Goal: Task Accomplishment & Management: Complete application form

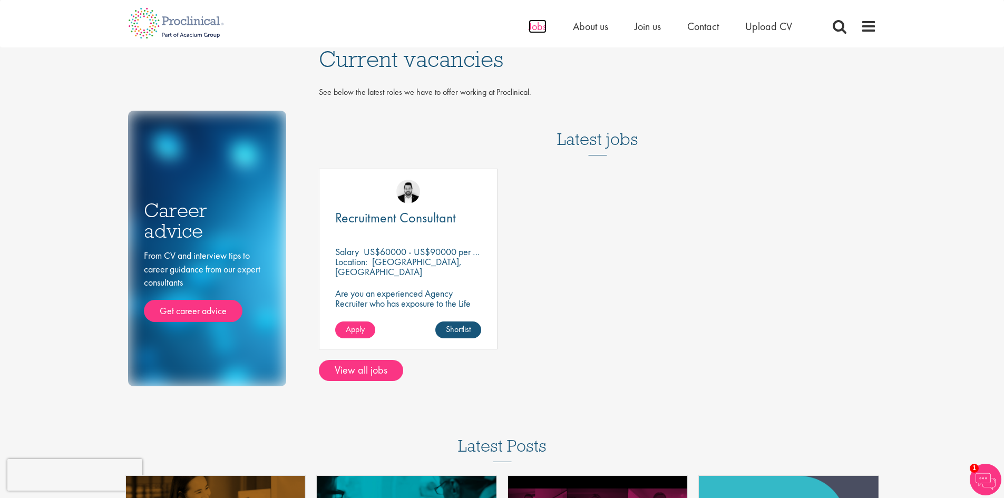
click at [542, 30] on span "Jobs" at bounding box center [538, 27] width 18 height 14
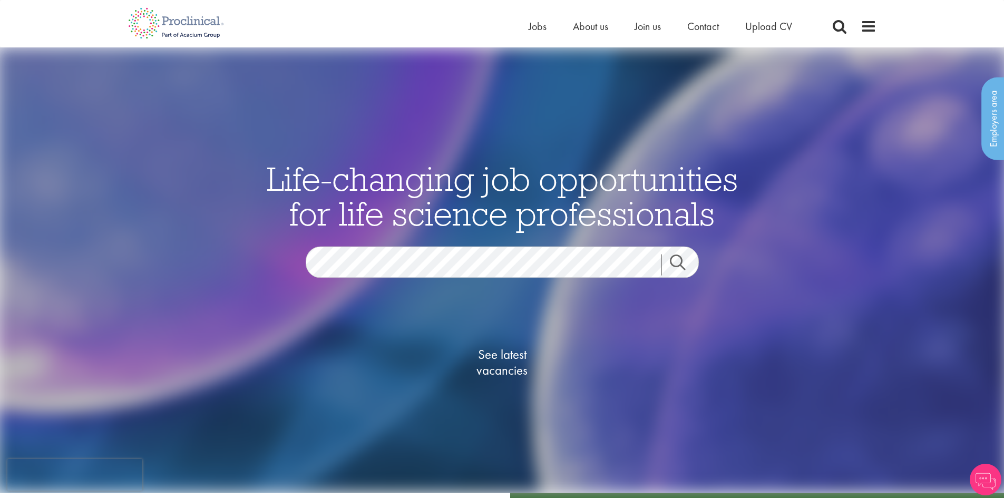
click at [497, 354] on span "See latest vacancies" at bounding box center [502, 362] width 105 height 32
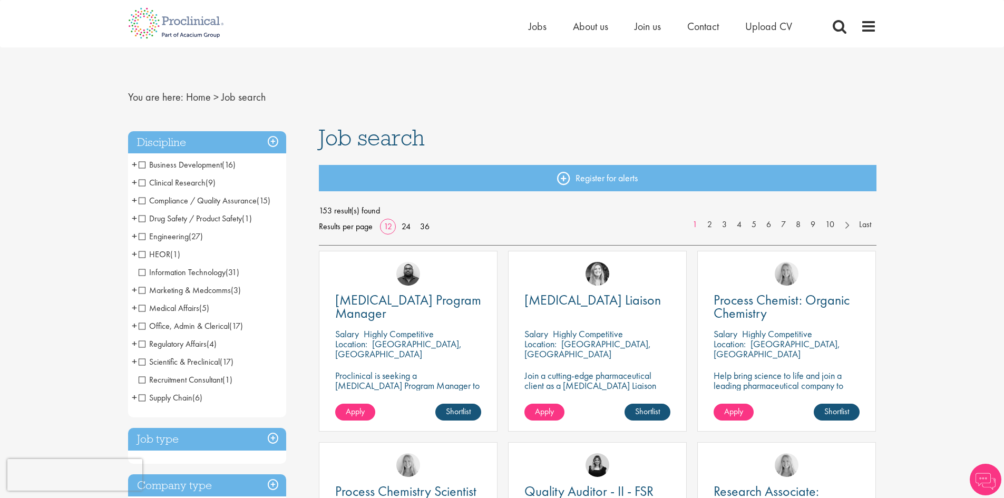
click at [452, 384] on p "Proclinical is seeking a CAPEX Program Manager to join our client's team for an…" at bounding box center [408, 401] width 146 height 60
click at [405, 304] on span "[MEDICAL_DATA] Program Manager" at bounding box center [408, 306] width 146 height 31
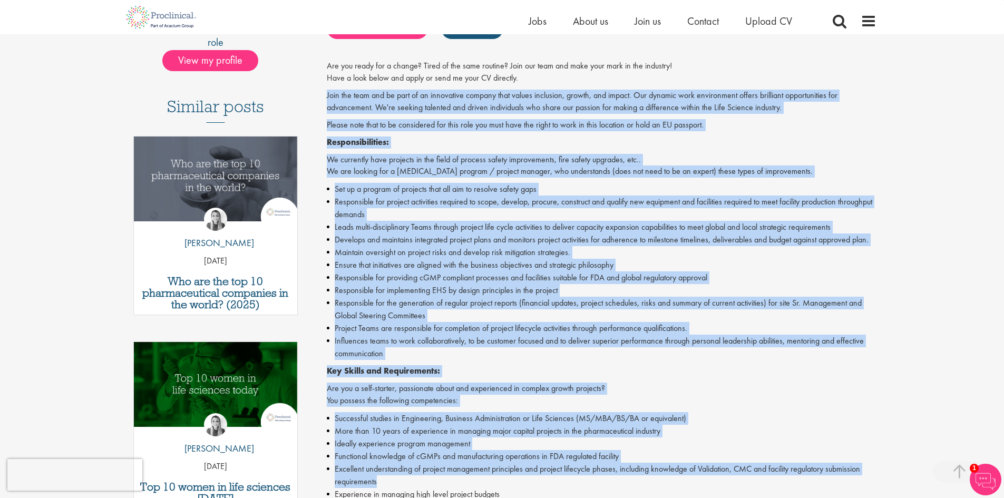
scroll to position [322, 0]
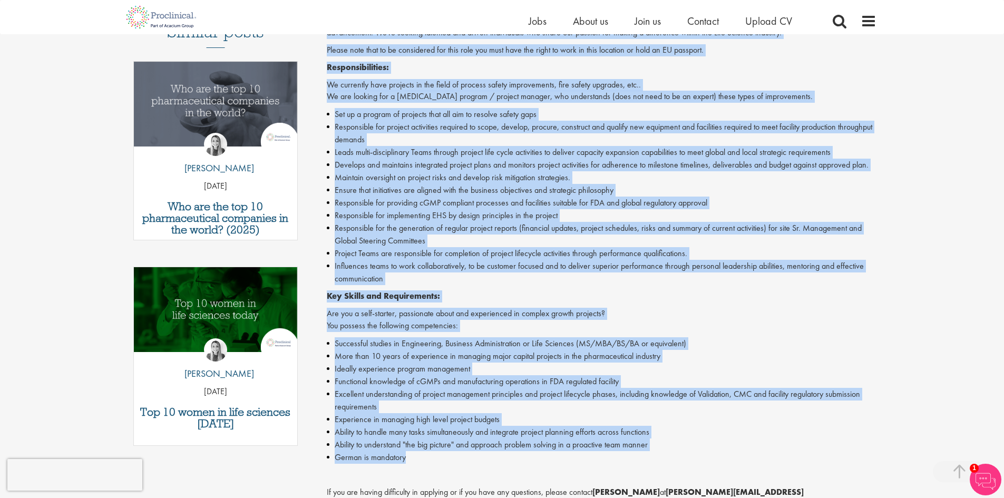
drag, startPoint x: 328, startPoint y: 181, endPoint x: 489, endPoint y: 453, distance: 316.4
type textarea "Join the team and be part of an innovative company that values inclusion, growt…"
click at [489, 453] on div "Are you ready for a change? Tired of the same routine? Join our team and make y…" at bounding box center [602, 306] width 550 height 643
copy div "Join the team and be part of an innovative company that values inclusion, growt…"
click at [499, 271] on li "Influences teams to work collaboratively, to be customer focused and to deliver…" at bounding box center [602, 272] width 550 height 25
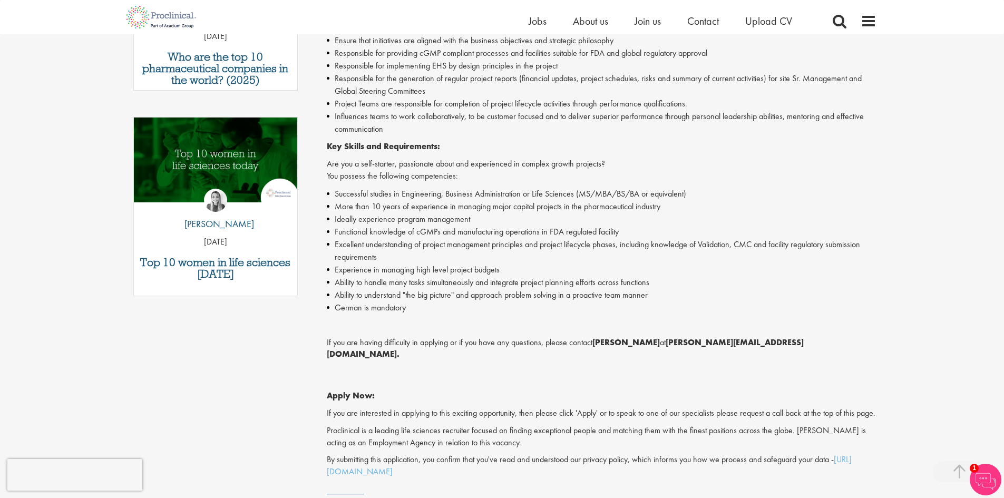
scroll to position [374, 0]
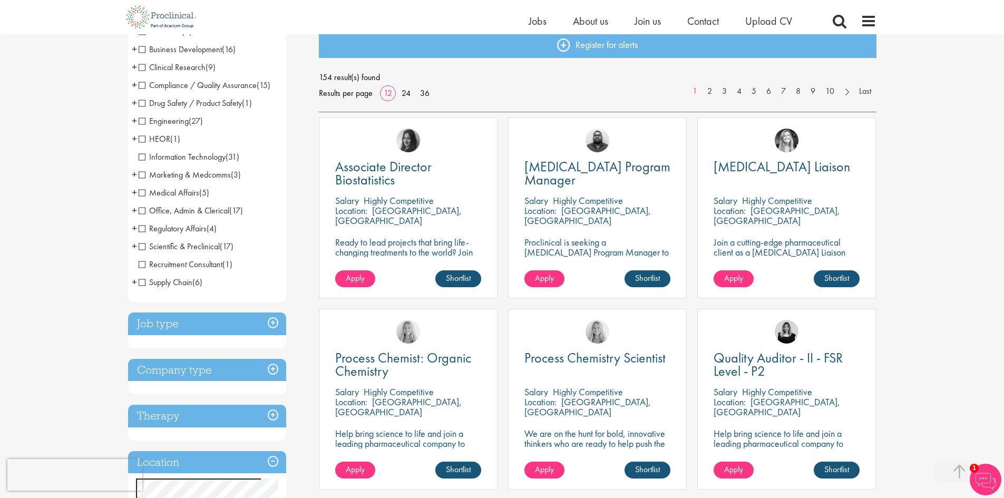
scroll to position [53, 0]
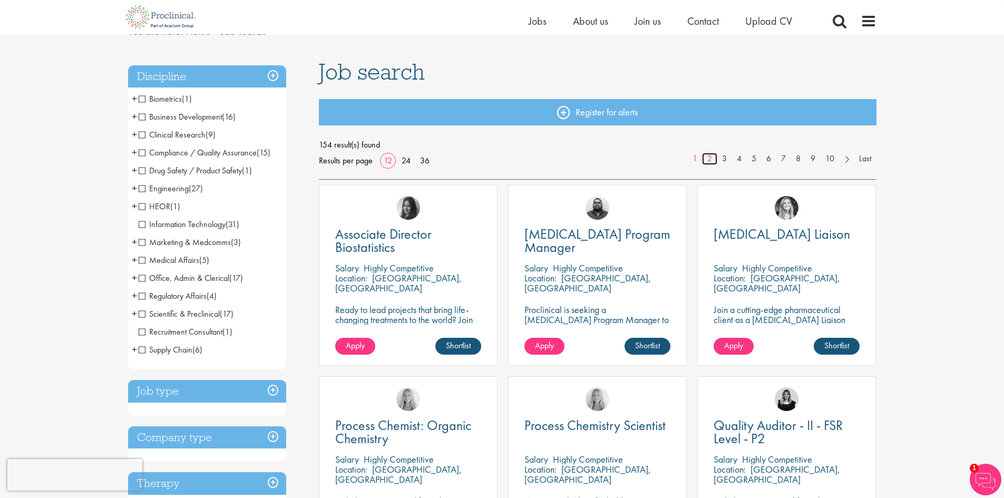
click at [706, 159] on link "2" at bounding box center [709, 159] width 15 height 12
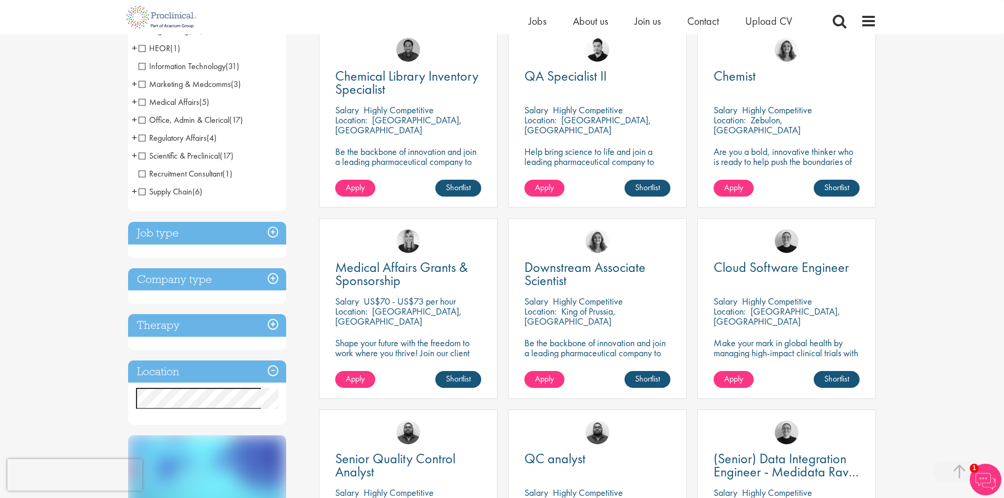
scroll to position [53, 0]
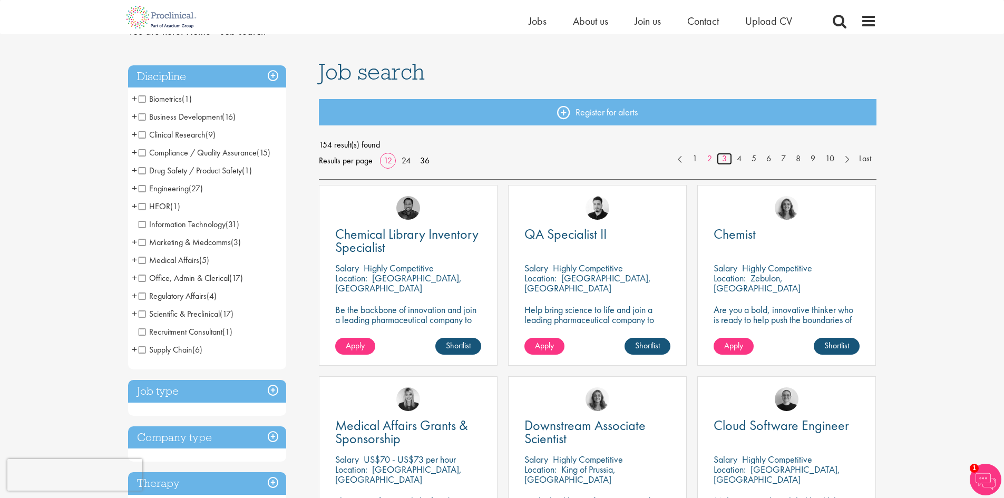
click at [719, 164] on link "3" at bounding box center [724, 159] width 15 height 12
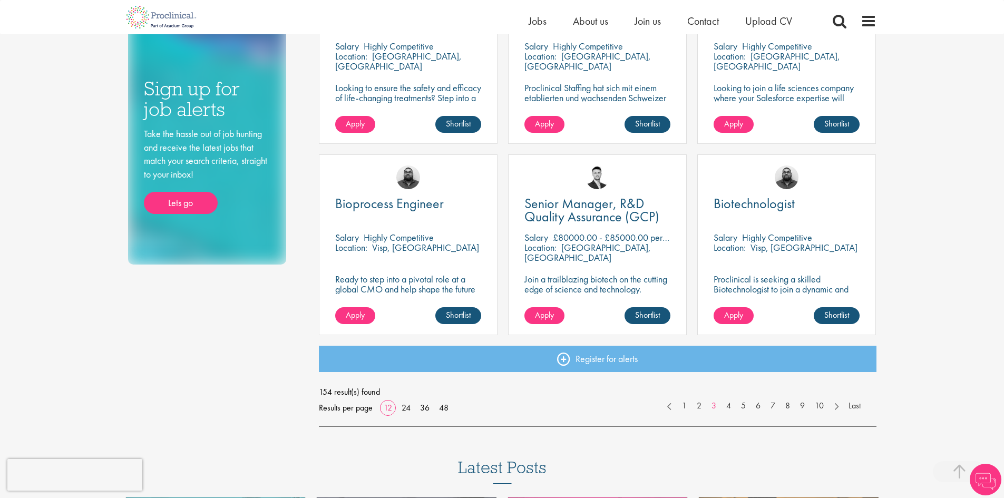
scroll to position [791, 0]
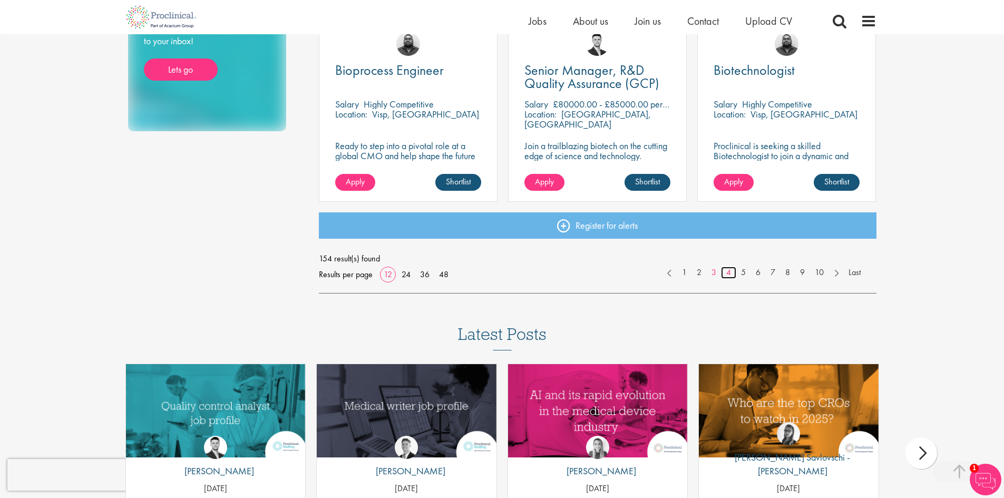
click at [724, 274] on link "4" at bounding box center [728, 273] width 15 height 12
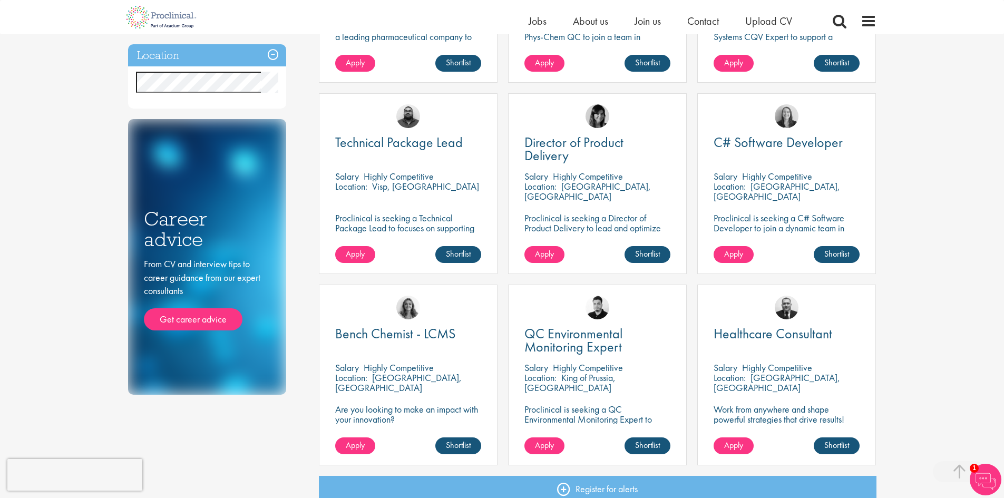
scroll to position [685, 0]
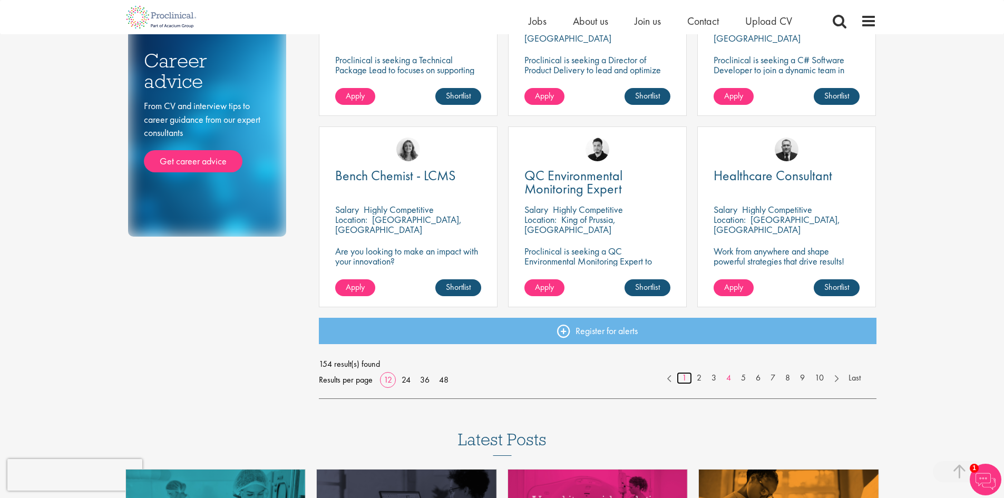
click at [682, 380] on link "1" at bounding box center [684, 378] width 15 height 12
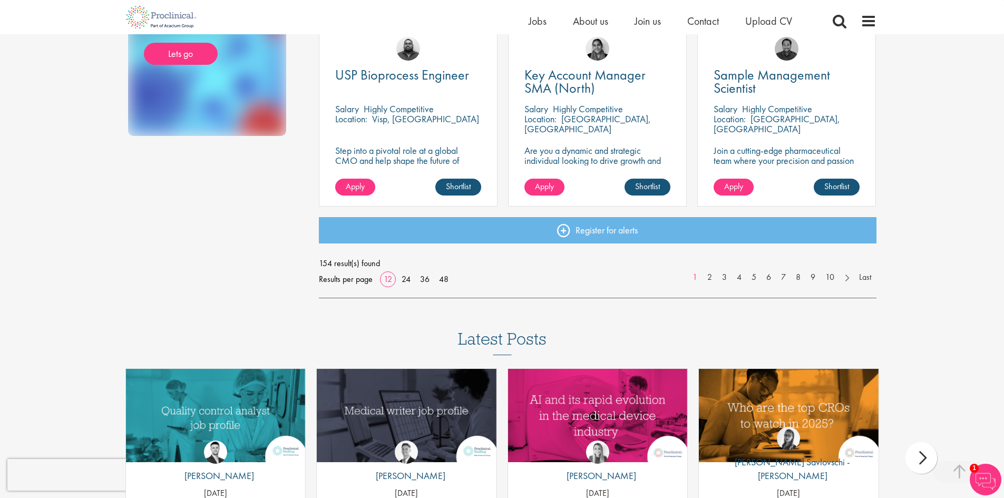
scroll to position [791, 0]
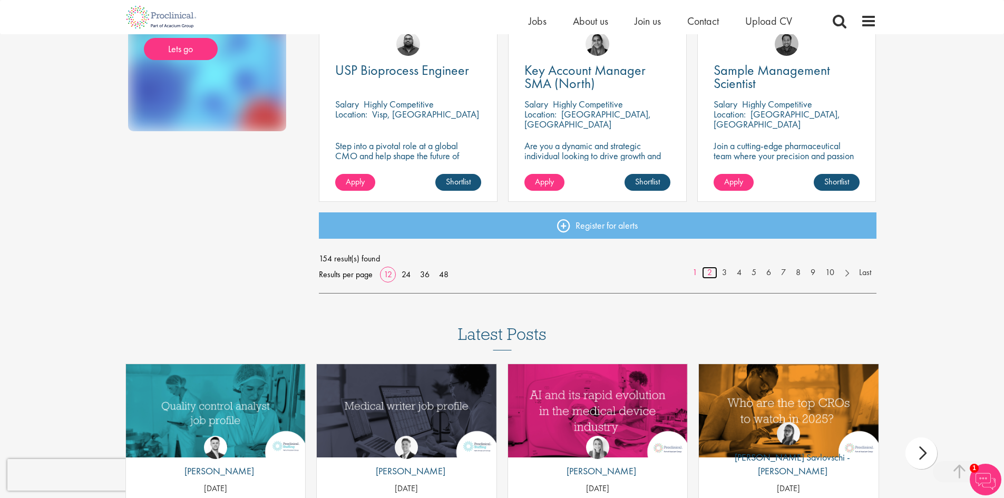
click at [713, 273] on link "2" at bounding box center [709, 273] width 15 height 12
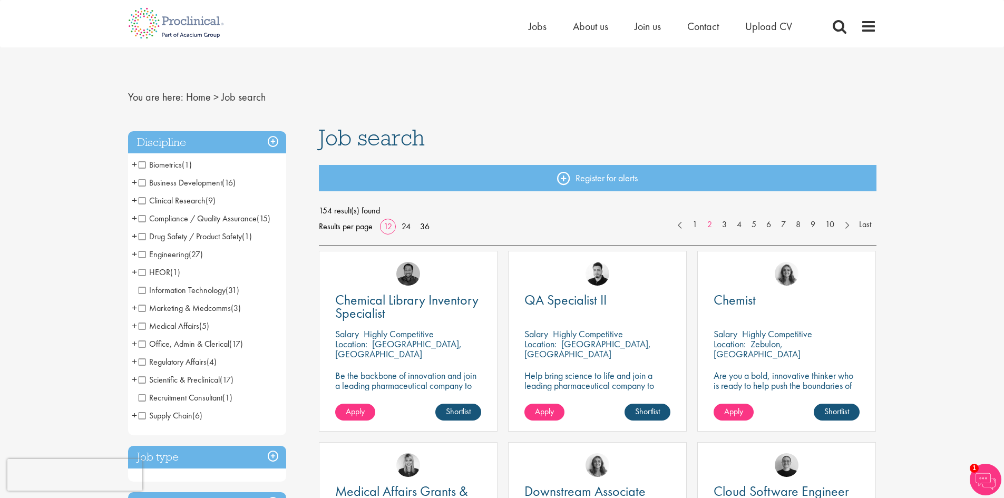
scroll to position [41554, 0]
